Goal: Task Accomplishment & Management: Manage account settings

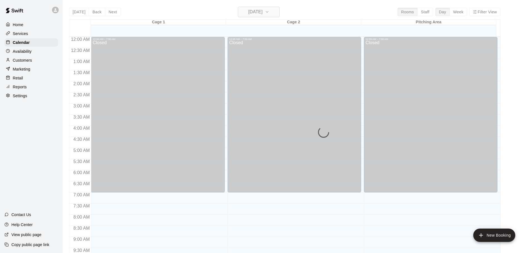
click at [252, 14] on div "[DATE] Back [DATE][DATE] Rooms Staff Day Week Filter View Cage 1 15 Mon Cage 2 …" at bounding box center [284, 133] width 431 height 253
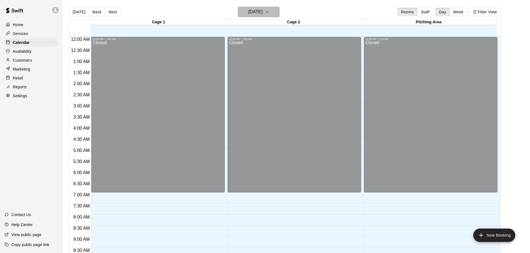
click at [262, 14] on h6 "[DATE]" at bounding box center [255, 12] width 14 height 8
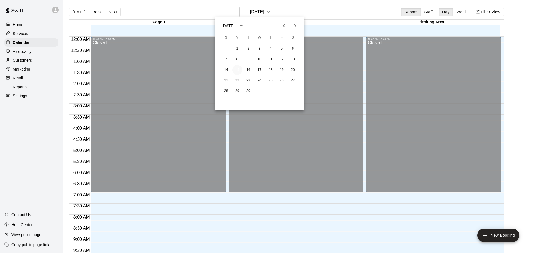
click at [239, 70] on button "15" at bounding box center [237, 70] width 10 height 10
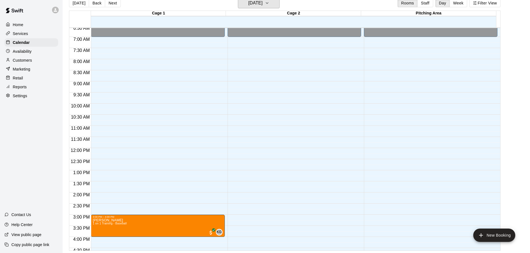
scroll to position [145, 0]
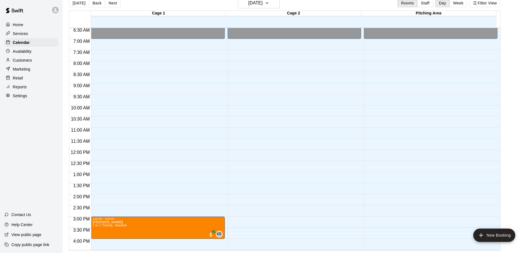
click at [18, 52] on p "Availability" at bounding box center [22, 52] width 19 height 6
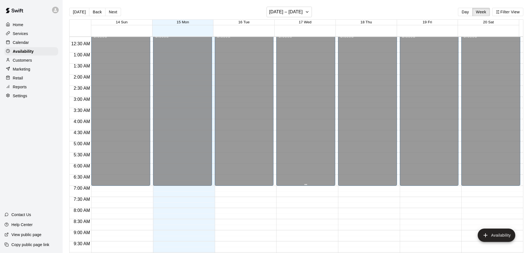
scroll to position [6, 0]
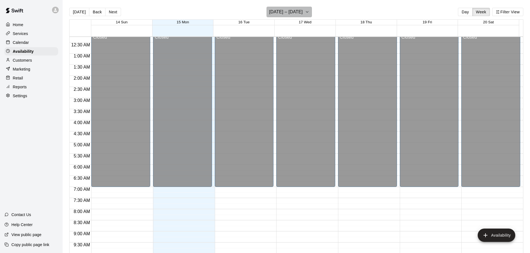
click at [302, 12] on h6 "[DATE] – [DATE]" at bounding box center [286, 12] width 34 height 8
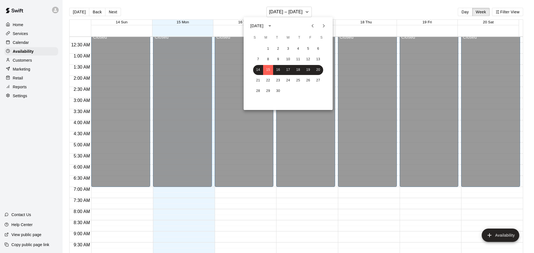
click at [324, 26] on icon "Next month" at bounding box center [323, 26] width 7 height 7
click at [312, 26] on icon "Previous month" at bounding box center [312, 25] width 2 height 3
click at [259, 78] on button "21" at bounding box center [258, 81] width 10 height 10
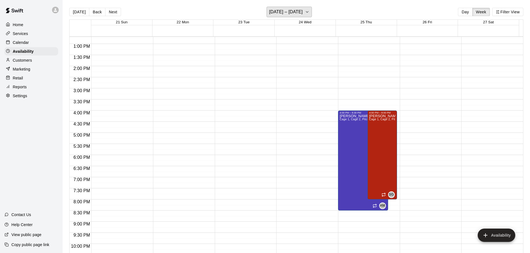
scroll to position [284, 0]
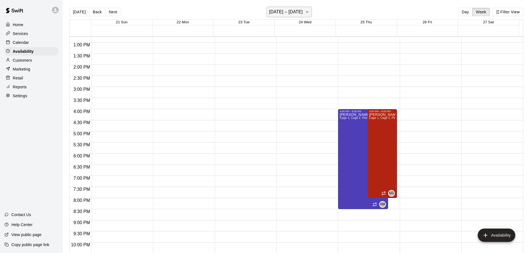
click at [307, 13] on icon "button" at bounding box center [307, 12] width 4 height 7
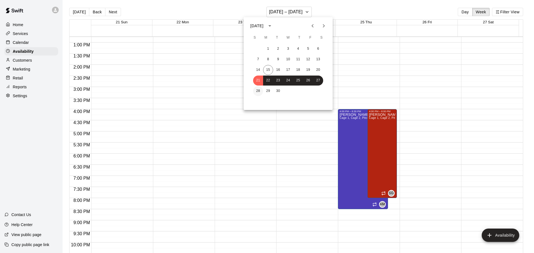
click at [259, 90] on button "28" at bounding box center [258, 91] width 10 height 10
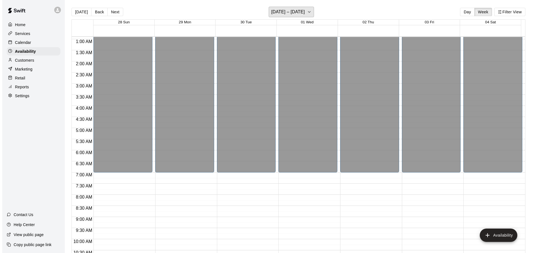
scroll to position [6, 0]
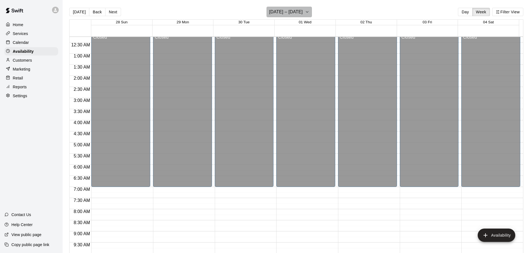
click at [312, 12] on button "[DATE] – [DATE]" at bounding box center [288, 12] width 45 height 11
